Goal: Task Accomplishment & Management: Complete application form

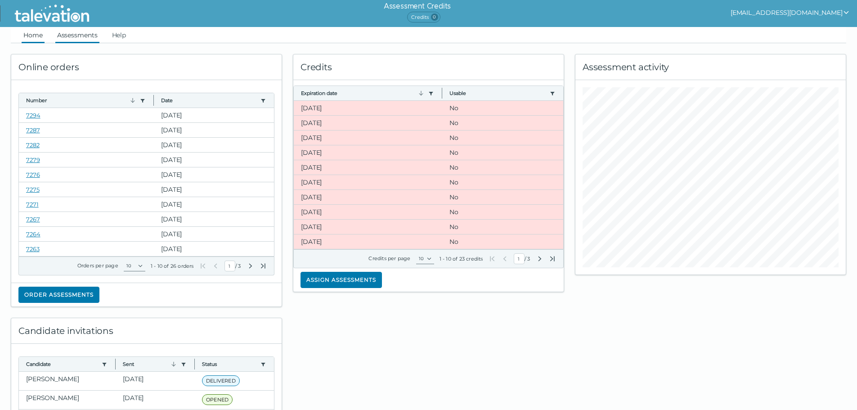
click at [69, 37] on link "Assessments" at bounding box center [77, 35] width 44 height 16
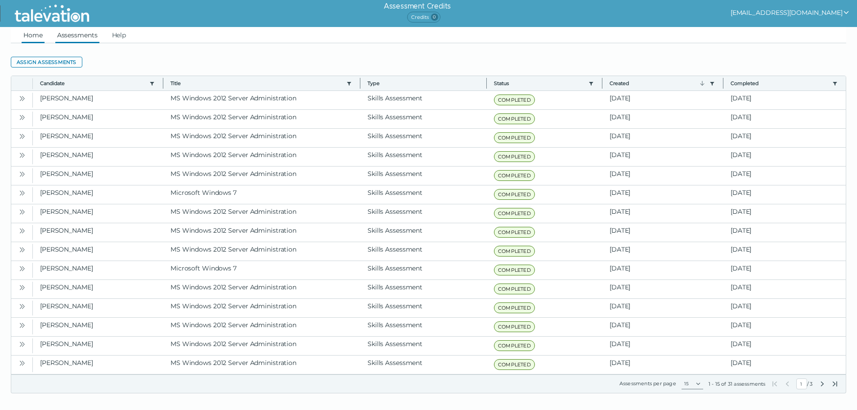
click at [35, 33] on link "Home" at bounding box center [33, 35] width 23 height 16
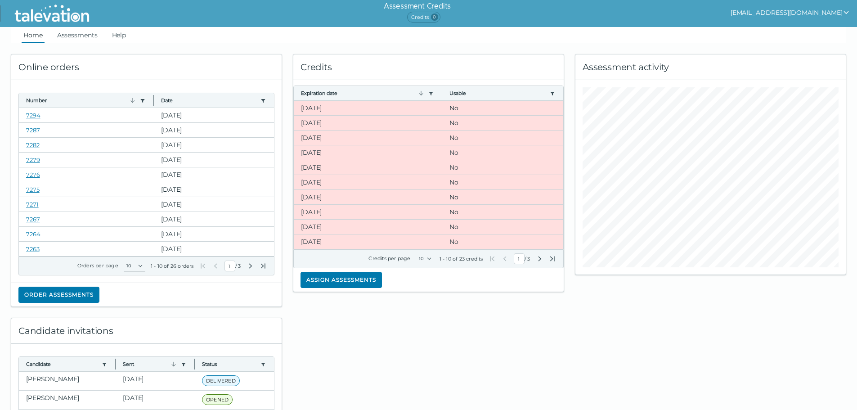
click at [540, 258] on icon "Next Page" at bounding box center [539, 258] width 3 height 5
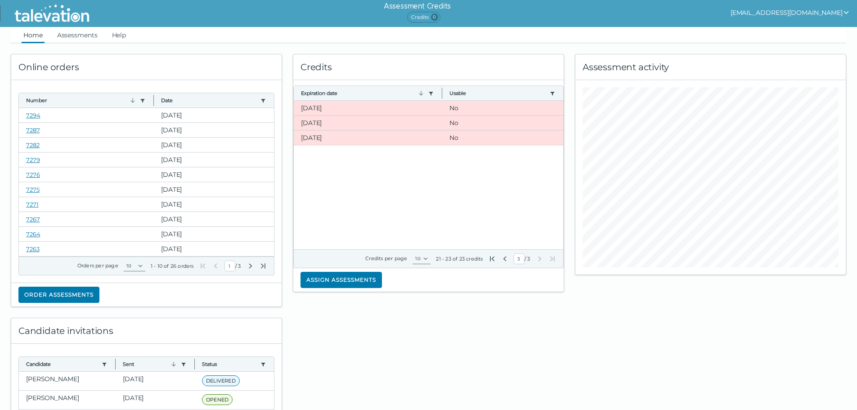
click at [491, 258] on icon "First Page" at bounding box center [492, 258] width 7 height 7
type input "1"
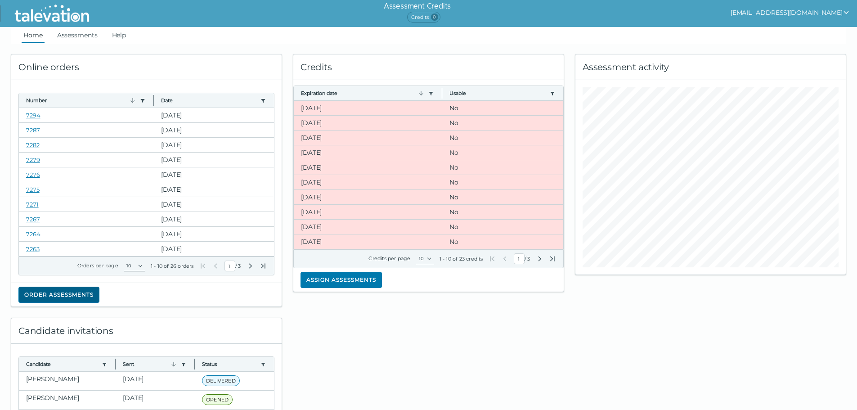
click at [44, 288] on button "Order assessments" at bounding box center [58, 295] width 81 height 16
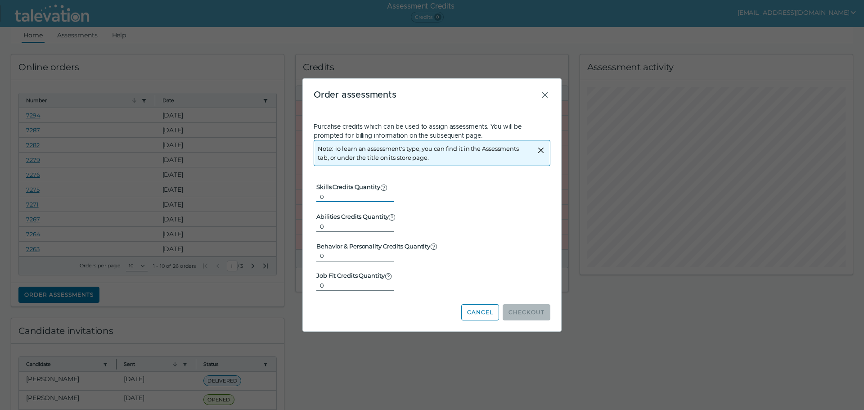
drag, startPoint x: 333, startPoint y: 197, endPoint x: 283, endPoint y: 202, distance: 50.6
click at [283, 202] on div "Beginning of Modal Content Order assessments Purcahse credits which can be used…" at bounding box center [432, 205] width 864 height 410
type input "1"
click at [521, 309] on button "Checkout" at bounding box center [526, 312] width 48 height 16
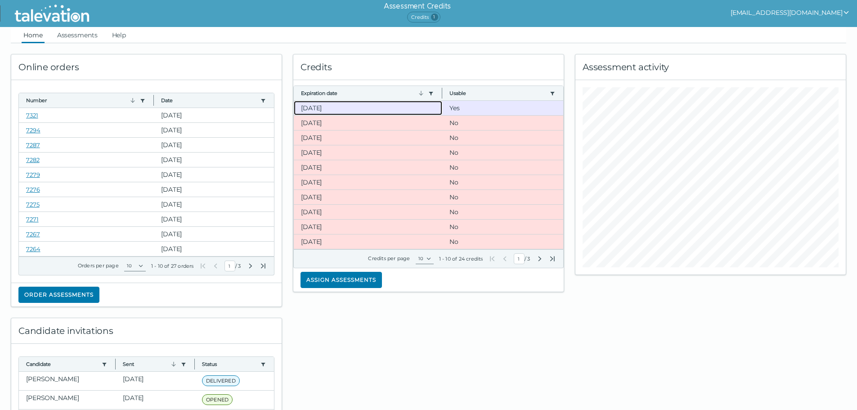
click at [340, 107] on clr-dg-cell "[DATE]" at bounding box center [368, 108] width 148 height 14
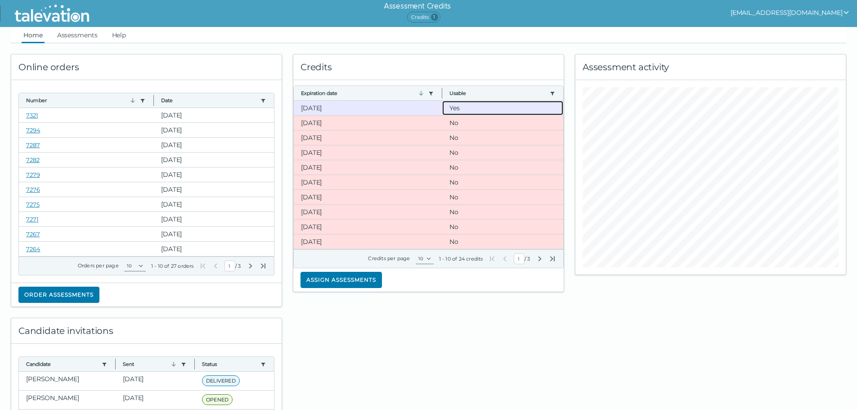
click at [455, 111] on clr-dg-cell "Yes" at bounding box center [502, 108] width 121 height 14
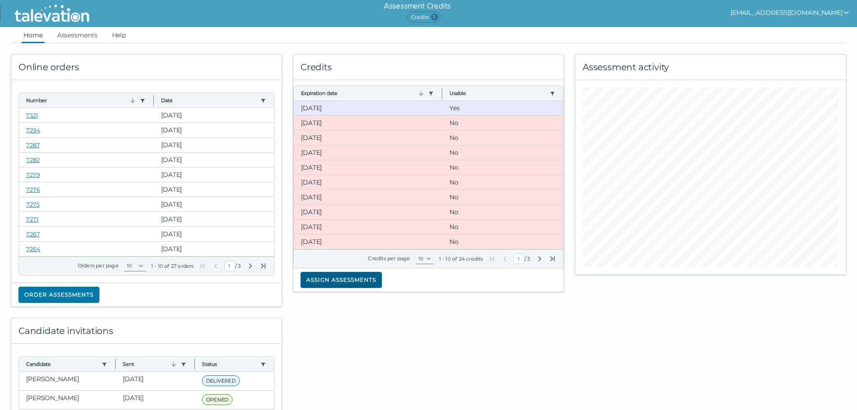
click at [332, 278] on button "Assign assessments" at bounding box center [341, 280] width 81 height 16
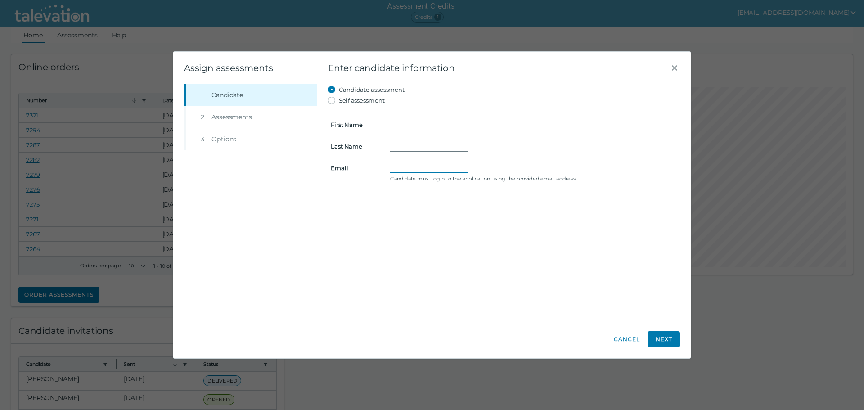
click at [406, 168] on input "Email" at bounding box center [428, 167] width 77 height 11
paste input "[EMAIL_ADDRESS][DOMAIN_NAME]"
type input "[EMAIL_ADDRESS][DOMAIN_NAME]"
click at [400, 127] on input "First Name" at bounding box center [428, 124] width 77 height 11
type input "[PERSON_NAME]"
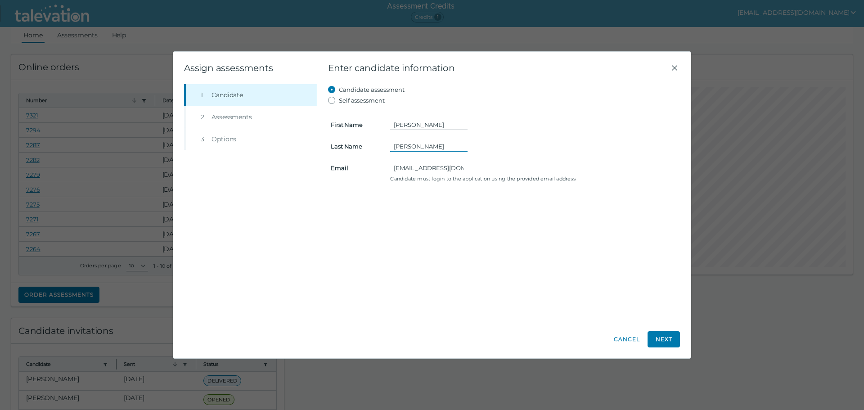
type input "[PERSON_NAME]"
click at [661, 338] on button "Next" at bounding box center [663, 339] width 32 height 16
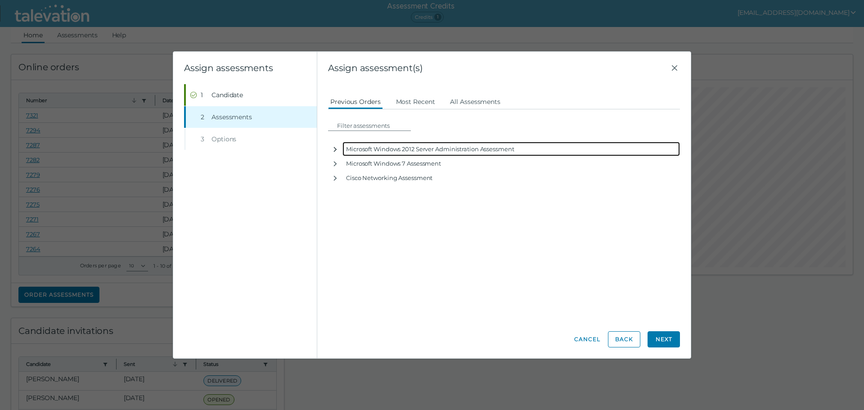
click at [335, 150] on icon "button" at bounding box center [335, 149] width 7 height 7
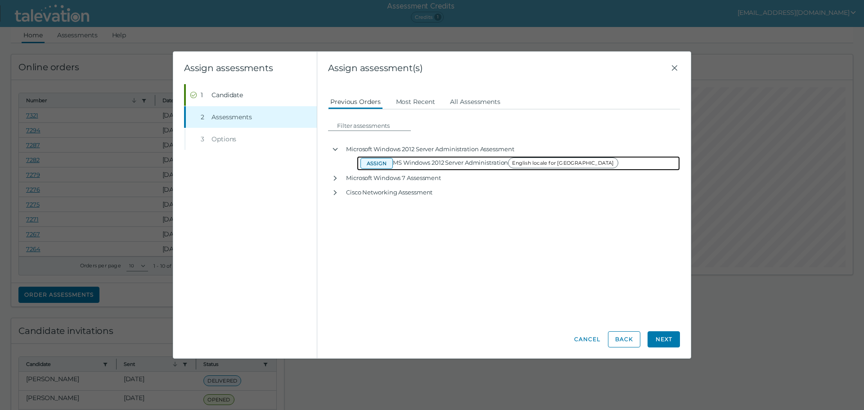
click at [368, 165] on button "Assign" at bounding box center [376, 163] width 32 height 11
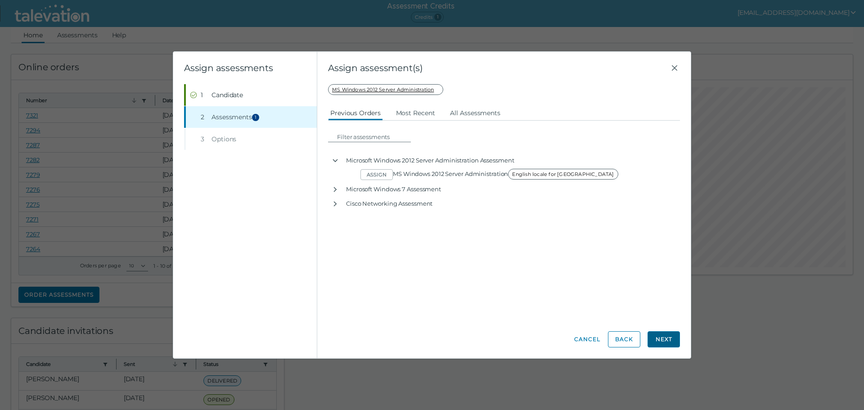
click at [655, 337] on button "Next" at bounding box center [663, 339] width 32 height 16
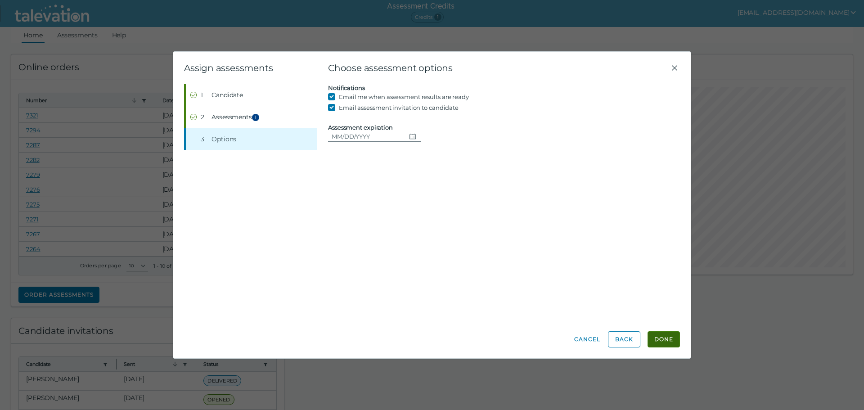
click at [664, 334] on button "Done" at bounding box center [663, 339] width 32 height 16
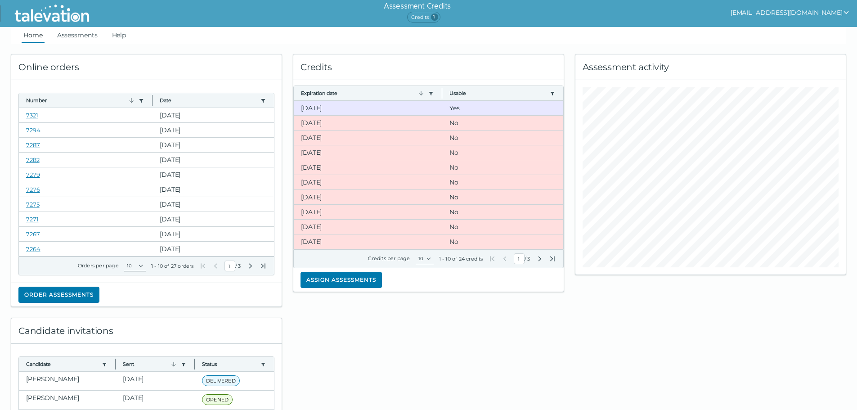
click at [73, 36] on link "Assessments" at bounding box center [77, 35] width 44 height 16
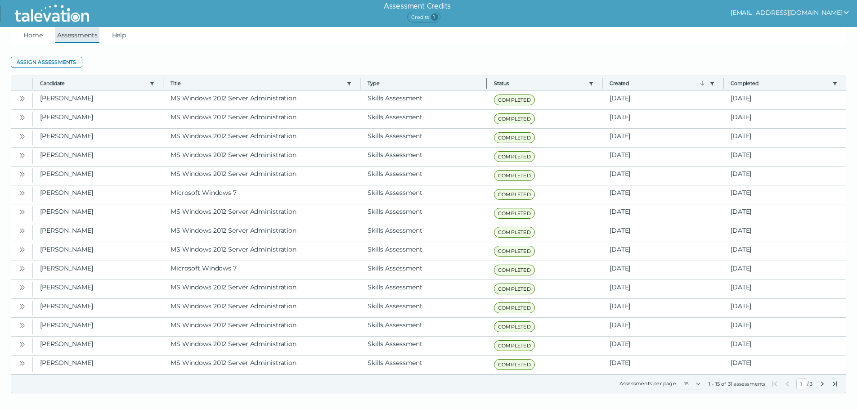
click at [72, 36] on link "Assessments" at bounding box center [77, 35] width 44 height 16
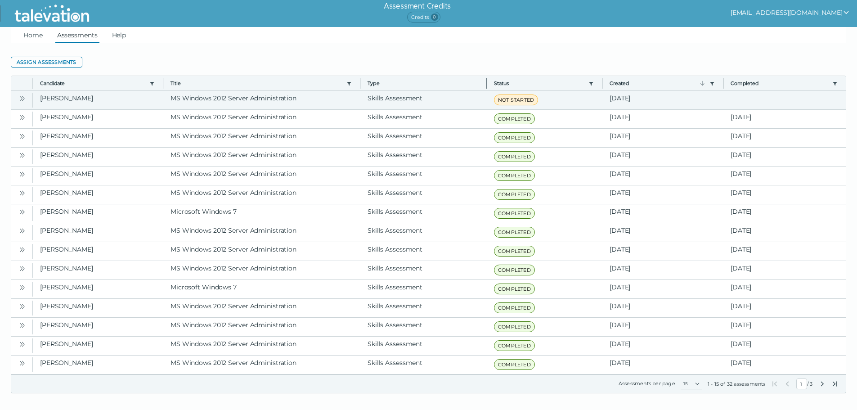
click at [20, 99] on icon "Open" at bounding box center [21, 98] width 7 height 7
